Goal: Task Accomplishment & Management: Manage account settings

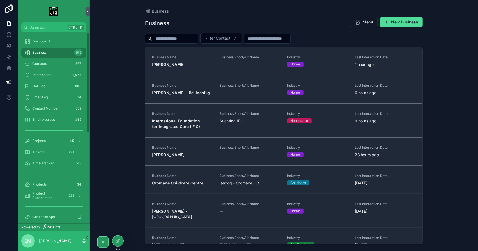
drag, startPoint x: 48, startPoint y: 54, endPoint x: 56, endPoint y: 53, distance: 8.5
click at [48, 54] on div "Business 519" at bounding box center [54, 52] width 58 height 9
click at [181, 40] on input "scrollable content" at bounding box center [175, 39] width 46 height 8
type input "*"
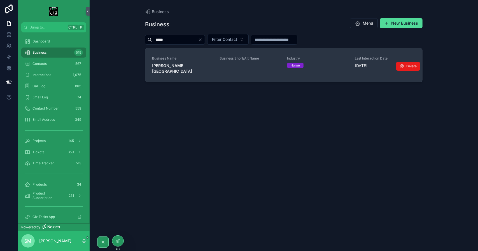
type input "*****"
click at [190, 75] on link "Business Name [PERSON_NAME] - [GEOGRAPHIC_DATA] Business Short/Alt Name -- Indu…" at bounding box center [283, 65] width 277 height 34
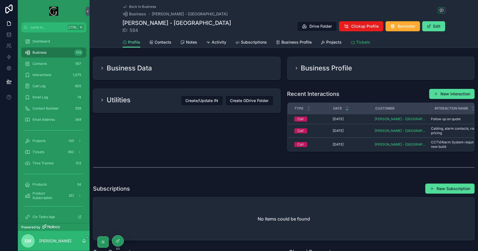
click at [356, 43] on span "Tickets" at bounding box center [363, 42] width 14 height 6
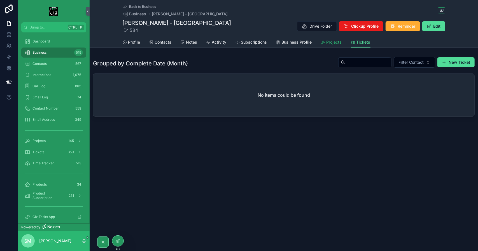
click at [329, 43] on span "Projects" at bounding box center [333, 42] width 15 height 6
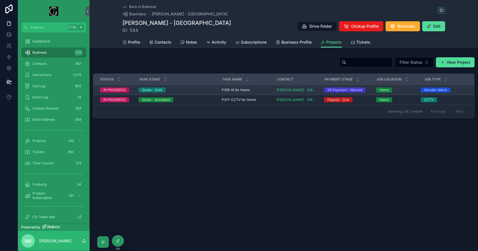
click at [238, 88] on span "P318-IA for Home" at bounding box center [236, 90] width 28 height 4
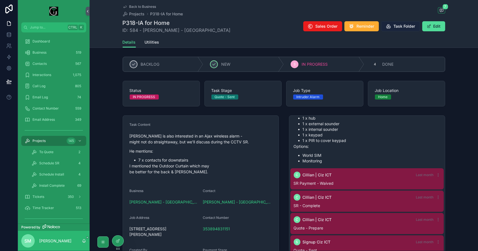
click at [409, 26] on span "Task Folder" at bounding box center [404, 27] width 22 height 6
click at [140, 8] on span "Back to Business" at bounding box center [142, 6] width 27 height 4
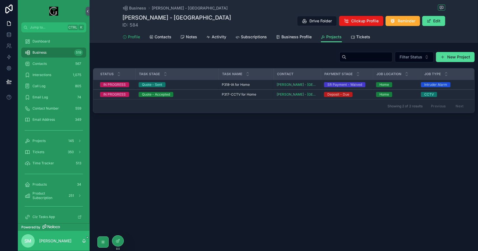
click at [135, 39] on span "Profile" at bounding box center [134, 37] width 12 height 6
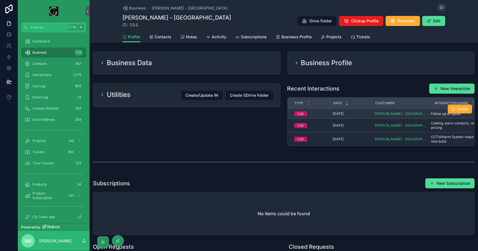
click at [346, 112] on div "[DATE]" at bounding box center [350, 114] width 35 height 4
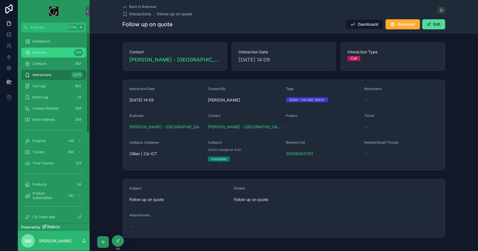
click at [55, 49] on div "Business 519" at bounding box center [54, 52] width 58 height 9
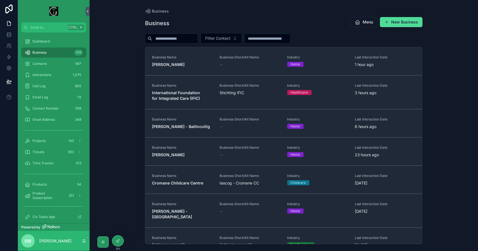
click at [182, 37] on input "scrollable content" at bounding box center [175, 39] width 46 height 8
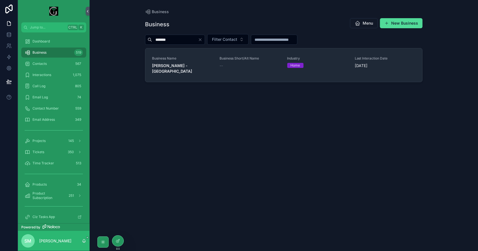
type input "*******"
click at [61, 39] on div "Dashboard" at bounding box center [54, 41] width 58 height 9
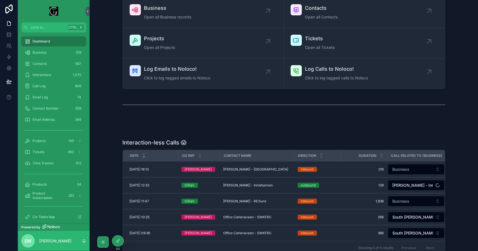
scroll to position [28, 0]
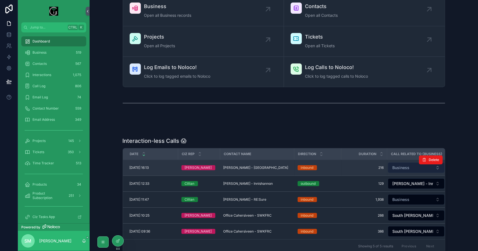
click at [413, 168] on button "Business" at bounding box center [416, 168] width 57 height 11
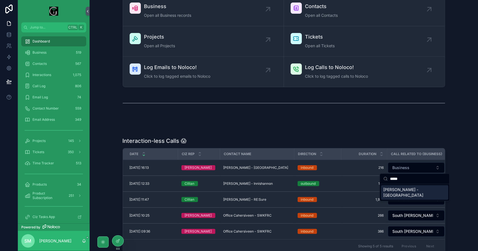
type input "*****"
click at [410, 188] on span "[PERSON_NAME] - [GEOGRAPHIC_DATA]" at bounding box center [411, 192] width 56 height 11
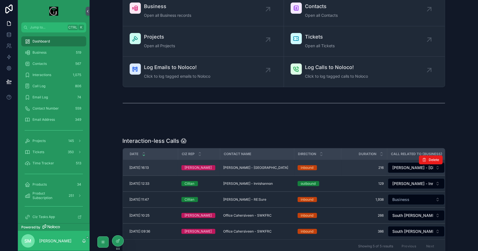
click at [248, 168] on span "[PERSON_NAME] - [GEOGRAPHIC_DATA]" at bounding box center [255, 168] width 65 height 4
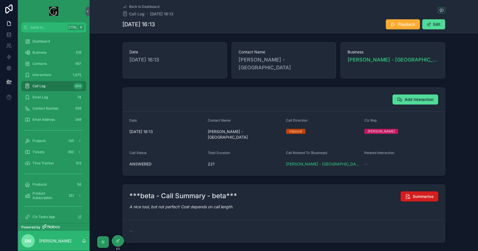
click at [429, 194] on span "Summarise" at bounding box center [423, 197] width 21 height 6
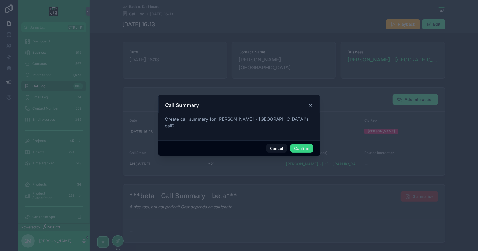
click at [302, 145] on button "Confirm" at bounding box center [301, 148] width 22 height 9
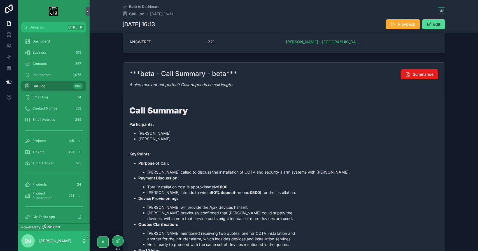
scroll to position [140, 0]
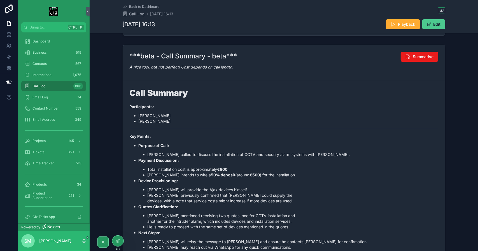
click at [433, 24] on button "Edit" at bounding box center [433, 24] width 23 height 10
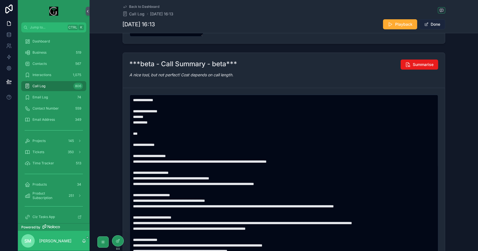
scroll to position [141, 0]
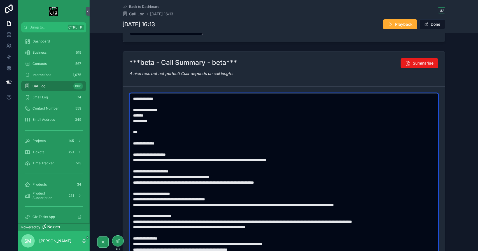
click at [316, 191] on textarea "scrollable content" at bounding box center [284, 179] width 309 height 173
drag, startPoint x: 405, startPoint y: 194, endPoint x: 122, endPoint y: 180, distance: 283.2
click at [123, 180] on form "scrollable content" at bounding box center [284, 180] width 322 height 186
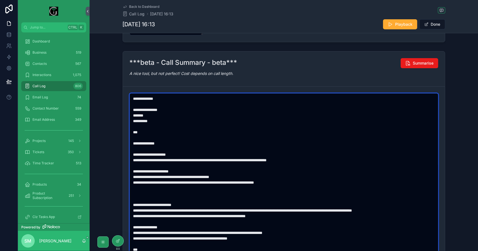
click at [217, 152] on textarea "**********" at bounding box center [284, 179] width 309 height 173
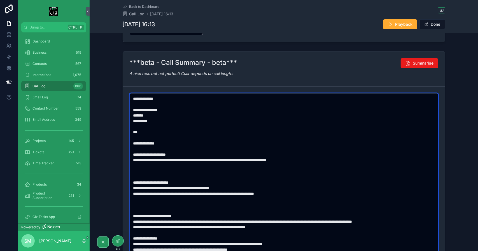
paste textarea "**********"
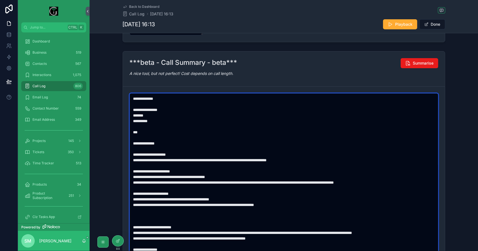
click at [214, 203] on textarea "To enrich screen reader interactions, please activate Accessibility in Grammarl…" at bounding box center [284, 179] width 309 height 173
click at [312, 193] on textarea "To enrich screen reader interactions, please activate Accessibility in Grammarl…" at bounding box center [284, 179] width 309 height 173
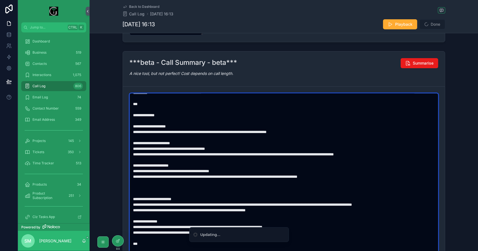
scroll to position [0, 0]
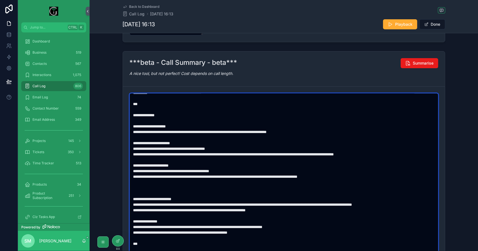
click at [146, 169] on textarea "To enrich screen reader interactions, please activate Accessibility in Grammarl…" at bounding box center [284, 179] width 309 height 173
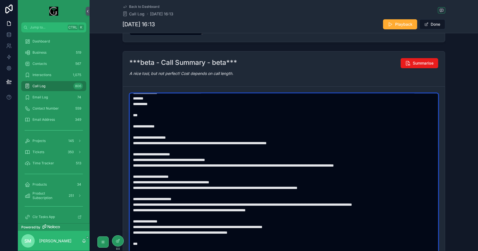
scroll to position [22, 0]
click at [226, 124] on textarea "To enrich screen reader interactions, please activate Accessibility in Grammarl…" at bounding box center [284, 179] width 309 height 173
drag, startPoint x: 134, startPoint y: 178, endPoint x: 261, endPoint y: 200, distance: 128.6
click at [261, 200] on textarea "To enrich screen reader interactions, please activate Accessibility in Grammarl…" at bounding box center [284, 179] width 309 height 173
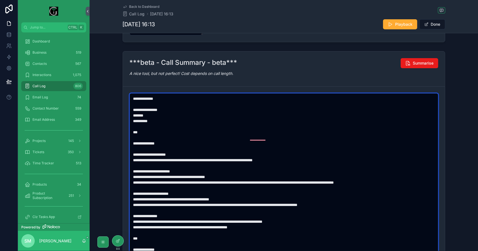
scroll to position [0, 0]
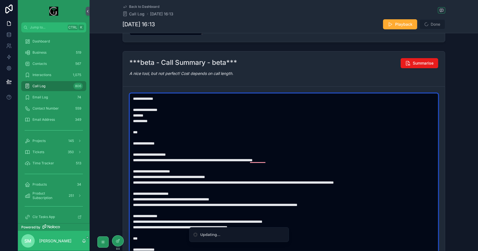
click at [283, 164] on textarea "**********" at bounding box center [284, 179] width 309 height 173
click at [244, 169] on textarea "**********" at bounding box center [284, 179] width 309 height 173
click at [288, 169] on textarea "**********" at bounding box center [284, 179] width 309 height 173
drag, startPoint x: 234, startPoint y: 165, endPoint x: 136, endPoint y: 165, distance: 97.7
click at [136, 165] on textarea "**********" at bounding box center [284, 179] width 309 height 173
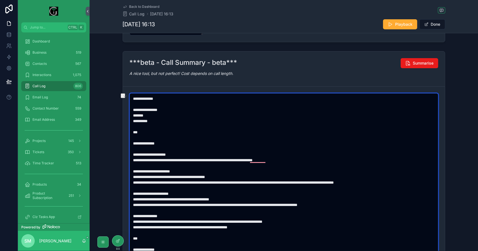
click at [236, 162] on textarea "**********" at bounding box center [284, 179] width 309 height 173
click at [224, 164] on textarea "**********" at bounding box center [284, 179] width 309 height 173
click at [402, 170] on textarea "To enrich screen reader interactions, please activate Accessibility in Grammarl…" at bounding box center [284, 179] width 309 height 173
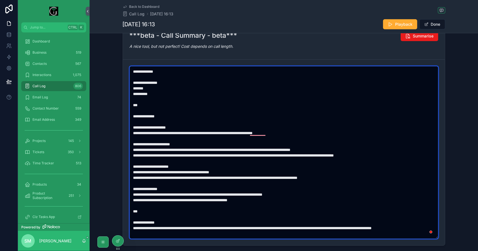
scroll to position [169, 0]
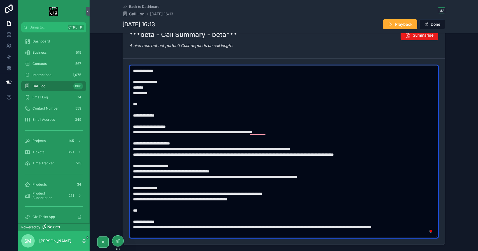
drag, startPoint x: 365, startPoint y: 163, endPoint x: 362, endPoint y: 163, distance: 3.1
click at [362, 163] on textarea "To enrich screen reader interactions, please activate Accessibility in Grammarl…" at bounding box center [284, 151] width 309 height 173
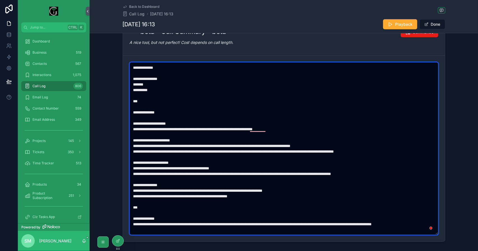
scroll to position [189, 0]
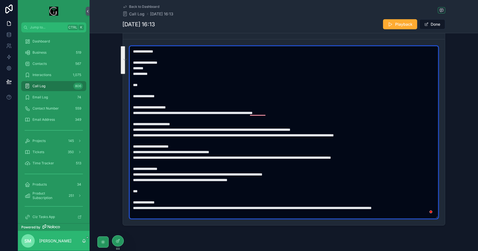
drag, startPoint x: 153, startPoint y: 202, endPoint x: 135, endPoint y: 174, distance: 33.3
click at [135, 174] on textarea "To enrich screen reader interactions, please activate Accessibility in Grammarl…" at bounding box center [284, 132] width 309 height 173
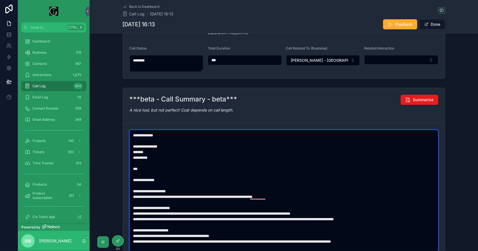
scroll to position [0, 0]
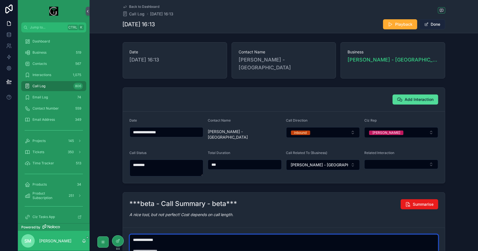
type textarea "**********"
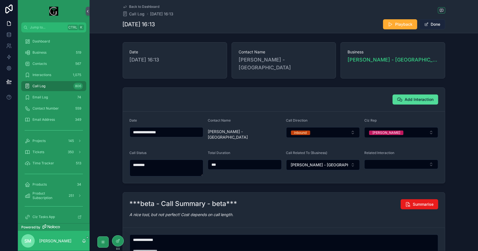
click at [437, 21] on button "Done" at bounding box center [432, 24] width 26 height 10
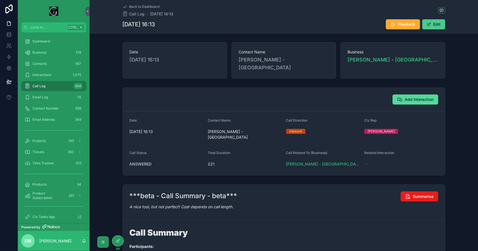
click at [440, 26] on button "Edit" at bounding box center [433, 24] width 23 height 10
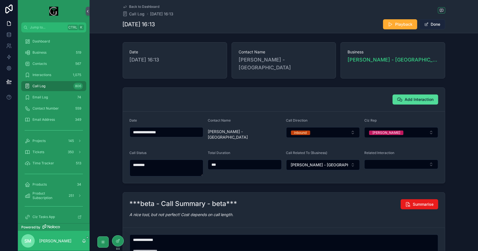
click at [430, 22] on button "Done" at bounding box center [432, 24] width 26 height 10
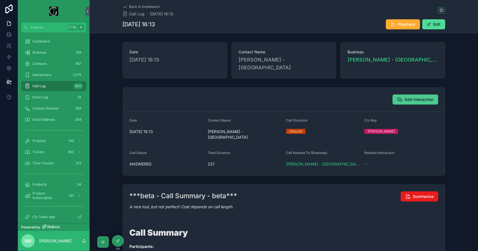
click at [416, 97] on span "Add Interaction" at bounding box center [419, 100] width 29 height 6
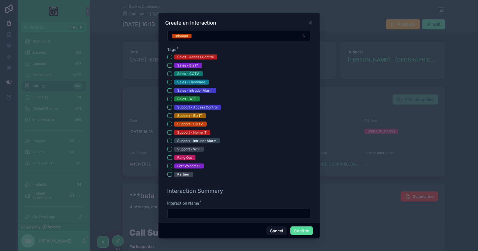
scroll to position [168, 0]
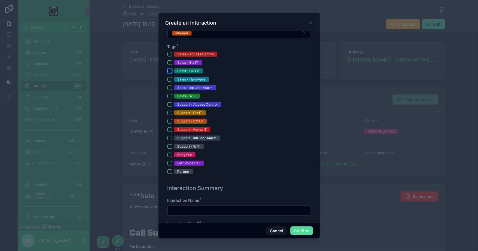
click at [169, 71] on button "Sales - CCTV" at bounding box center [169, 71] width 4 height 4
click at [170, 86] on button "Sales - Intruder Alarm" at bounding box center [169, 88] width 4 height 4
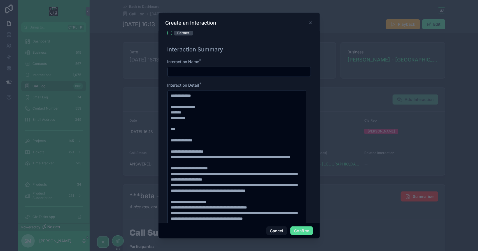
scroll to position [308, 0]
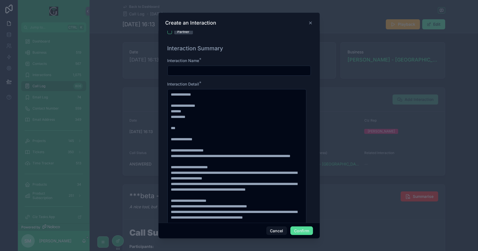
click at [188, 69] on input "text" at bounding box center [239, 71] width 143 height 8
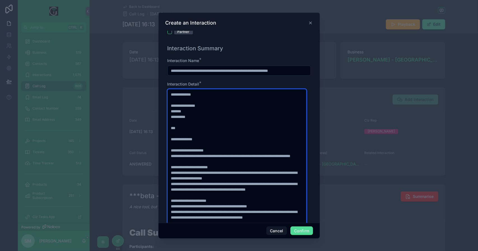
click at [226, 124] on textarea "**********" at bounding box center [236, 175] width 139 height 173
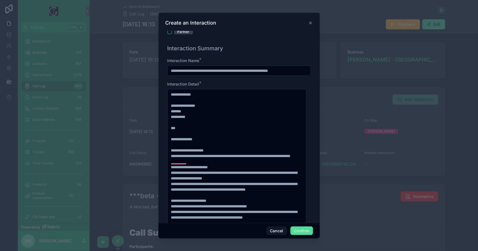
click at [248, 67] on input "**********" at bounding box center [237, 71] width 139 height 8
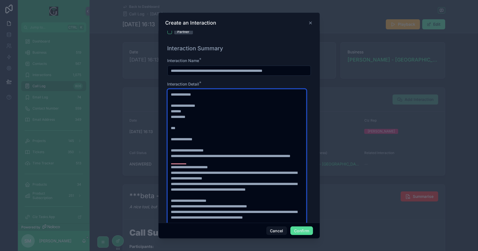
click at [218, 100] on textarea "**********" at bounding box center [236, 175] width 139 height 173
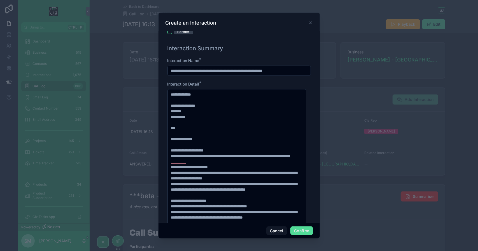
click at [242, 67] on input "**********" at bounding box center [237, 71] width 139 height 8
type input "**********"
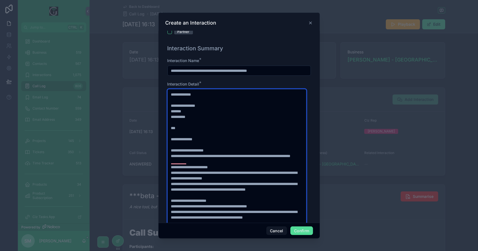
click at [243, 111] on textarea "**********" at bounding box center [236, 175] width 139 height 173
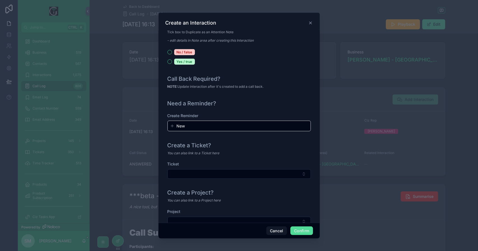
scroll to position [600, 0]
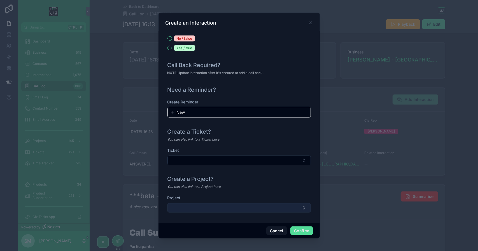
click at [237, 206] on button "Select Button" at bounding box center [238, 208] width 143 height 10
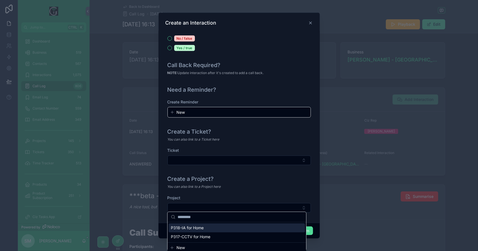
click at [233, 227] on div "P318-IA for Home" at bounding box center [236, 228] width 136 height 9
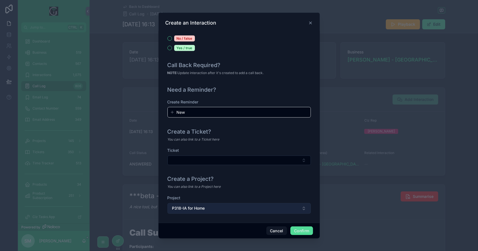
click at [240, 206] on button "P318-IA for Home" at bounding box center [238, 208] width 143 height 11
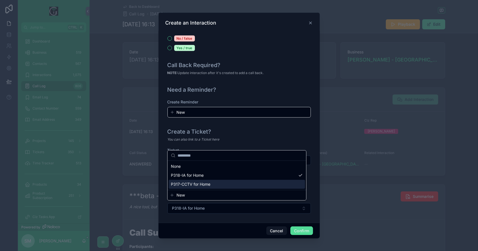
click at [233, 182] on div "P317-CCTV for Home" at bounding box center [236, 184] width 136 height 9
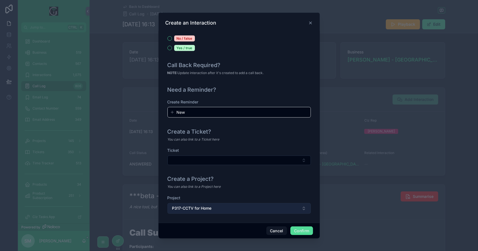
click at [244, 207] on button "P317-CCTV for Home" at bounding box center [238, 208] width 143 height 11
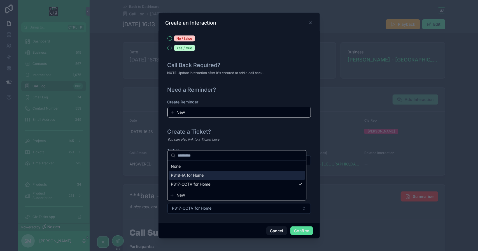
click at [245, 178] on div "P318-IA for Home" at bounding box center [236, 175] width 136 height 9
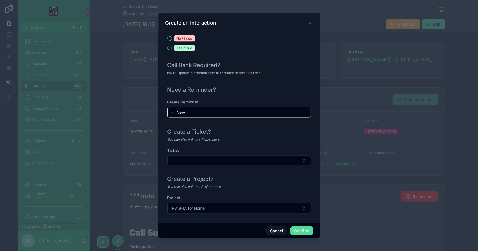
click at [270, 176] on div "Create a Project?" at bounding box center [238, 179] width 143 height 8
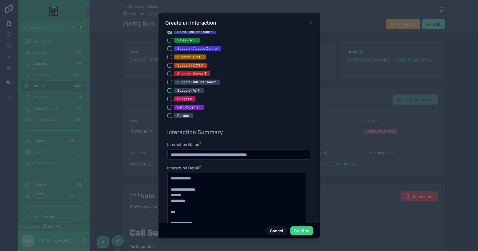
click at [297, 232] on button "Confirm" at bounding box center [301, 231] width 22 height 9
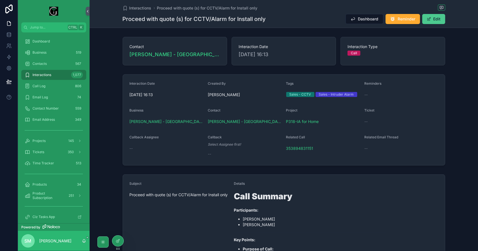
click at [433, 19] on button "Edit" at bounding box center [433, 19] width 23 height 10
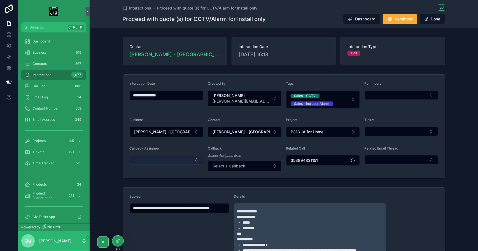
click at [182, 155] on button "Select Button" at bounding box center [167, 160] width 74 height 10
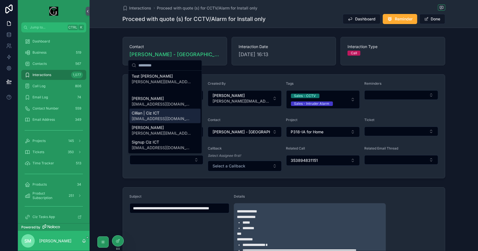
click at [169, 119] on div "Cillian | Ciz ICT [EMAIL_ADDRESS][DOMAIN_NAME]" at bounding box center [164, 116] width 71 height 15
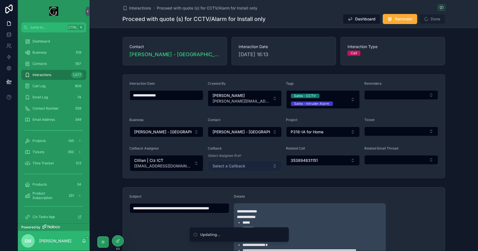
click at [242, 166] on span "Select a Callback" at bounding box center [228, 166] width 33 height 6
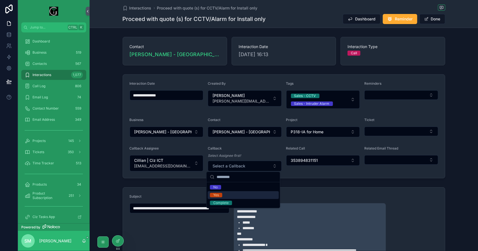
click at [233, 194] on div "Yes" at bounding box center [243, 195] width 71 height 8
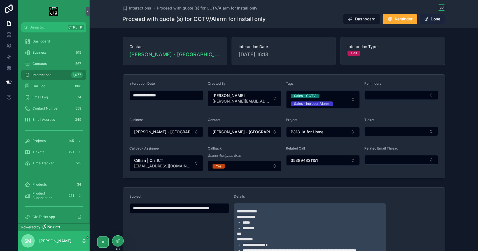
click at [436, 20] on button "Done" at bounding box center [432, 19] width 26 height 10
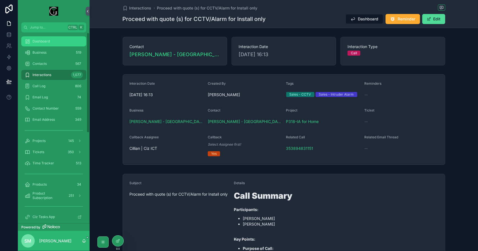
click at [42, 41] on span "Dashboard" at bounding box center [40, 41] width 17 height 4
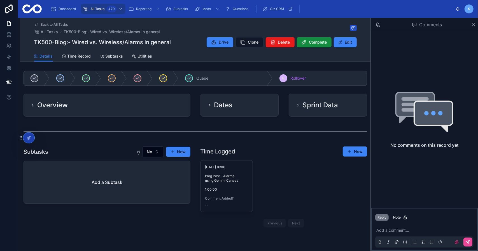
click at [152, 43] on h1 "TK500-Blog:- Wired vs. Wireless/Alarms in general" at bounding box center [102, 42] width 137 height 8
click at [280, 8] on span "Ciz CRM" at bounding box center [277, 9] width 14 height 4
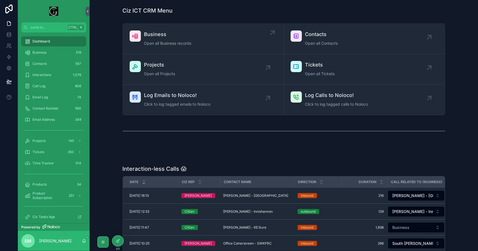
click at [178, 43] on span "Open all Business records" at bounding box center [167, 44] width 47 height 6
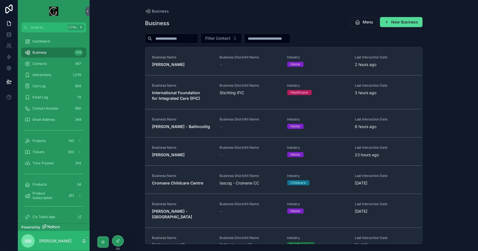
click at [179, 35] on input "scrollable content" at bounding box center [175, 39] width 46 height 8
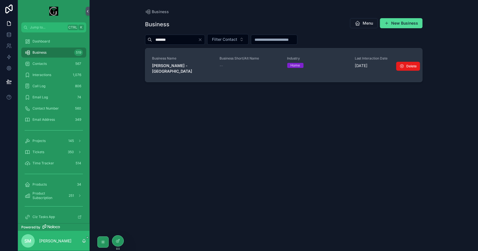
type input "*******"
click at [185, 68] on link "Business Name [PERSON_NAME] - [GEOGRAPHIC_DATA] Business Short/Alt Name -- Indu…" at bounding box center [283, 65] width 277 height 34
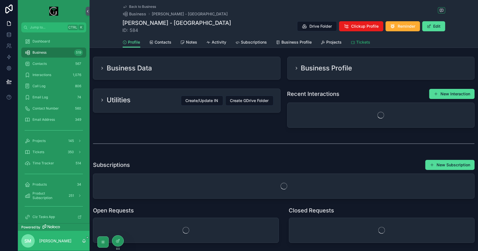
click at [356, 44] on span "Tickets" at bounding box center [363, 42] width 14 height 6
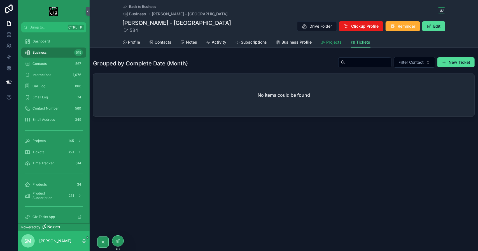
click at [333, 43] on span "Projects" at bounding box center [333, 42] width 15 height 6
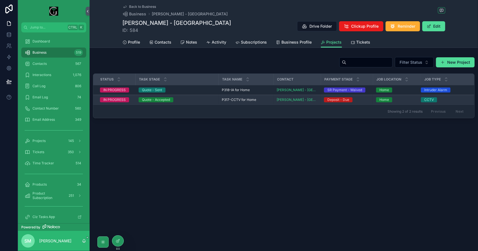
click at [245, 100] on span "P317-CCTV for Home" at bounding box center [239, 100] width 34 height 4
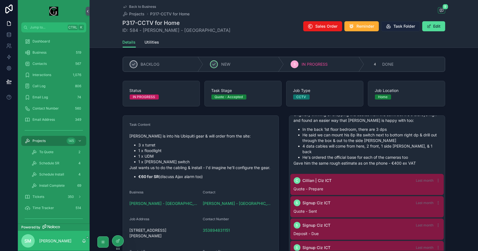
click at [401, 26] on span "Task Folder" at bounding box center [404, 27] width 22 height 6
click at [145, 6] on span "Back to Business" at bounding box center [142, 6] width 27 height 4
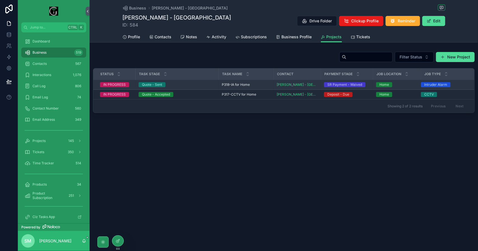
click at [179, 84] on div "Quote - Sent" at bounding box center [177, 84] width 76 height 5
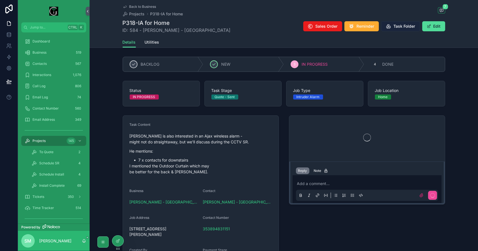
click at [408, 27] on span "Task Folder" at bounding box center [404, 27] width 22 height 6
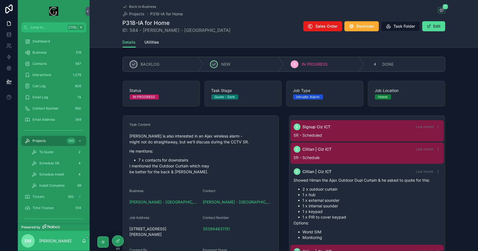
scroll to position [77, 0]
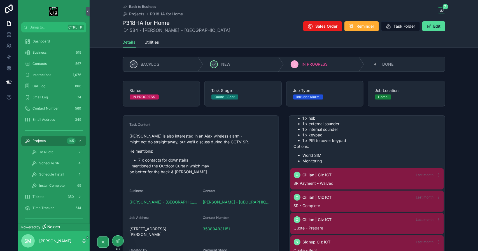
click at [141, 7] on span "Back to Business" at bounding box center [142, 6] width 27 height 4
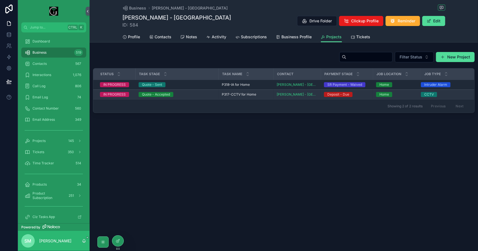
click at [186, 94] on div "Quote - Accepted" at bounding box center [177, 94] width 76 height 5
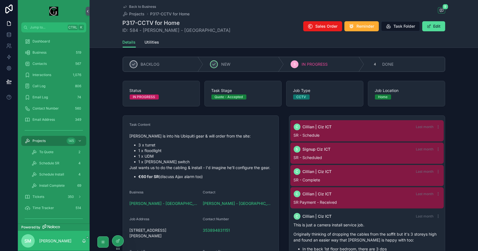
scroll to position [120, 0]
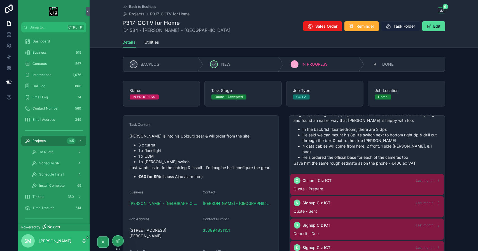
click at [402, 27] on span "Task Folder" at bounding box center [404, 27] width 22 height 6
